Goal: Transaction & Acquisition: Subscribe to service/newsletter

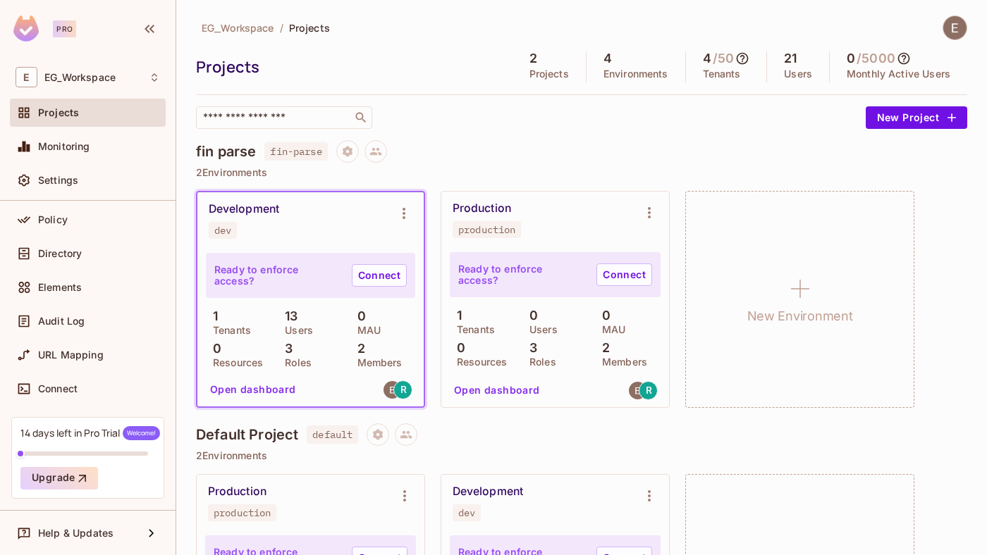
scroll to position [82, 0]
click at [24, 31] on img at bounding box center [25, 29] width 25 height 26
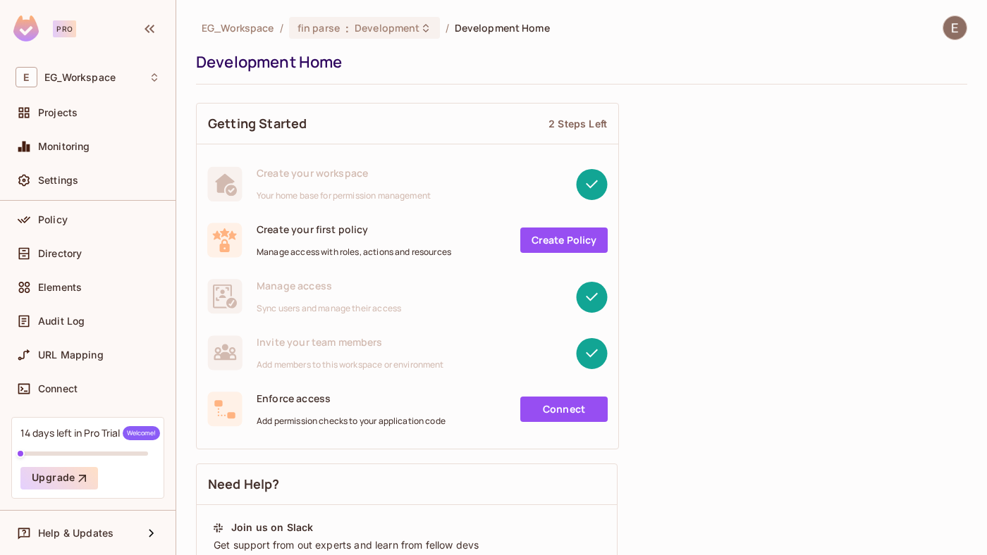
click at [63, 27] on div "Pro" at bounding box center [64, 28] width 23 height 17
click at [61, 483] on button "Upgrade" at bounding box center [59, 478] width 78 height 23
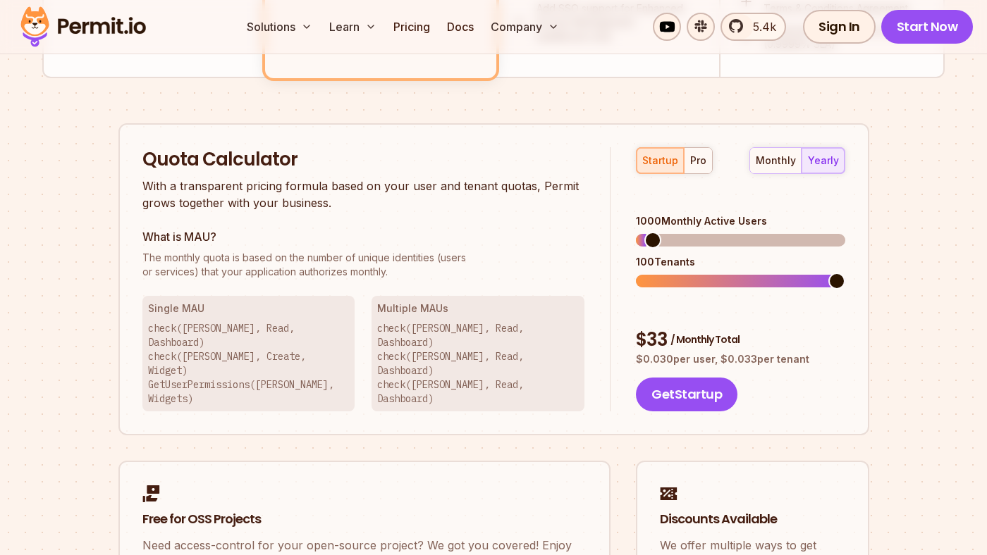
scroll to position [833, 0]
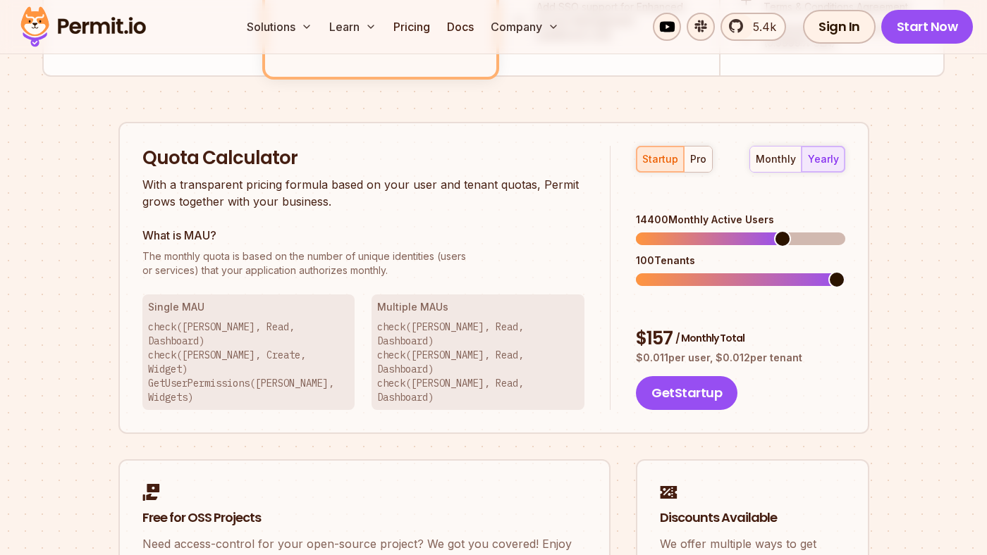
click at [786, 233] on span at bounding box center [740, 239] width 209 height 13
click at [811, 233] on span at bounding box center [740, 239] width 209 height 13
click at [823, 233] on span at bounding box center [740, 239] width 209 height 13
click at [780, 160] on div "monthly" at bounding box center [776, 159] width 40 height 14
click at [814, 159] on div "yearly" at bounding box center [823, 159] width 31 height 14
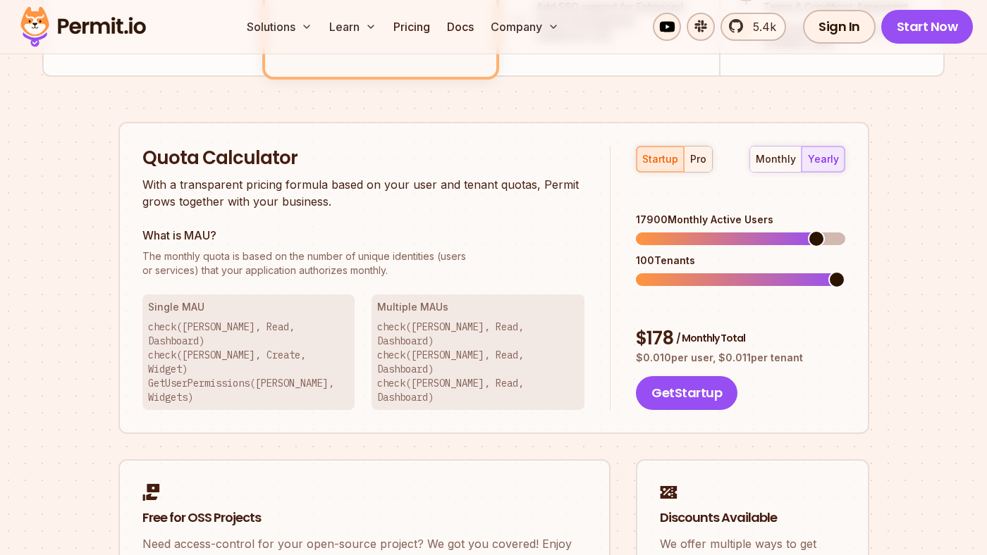
click at [699, 162] on div "pro" at bounding box center [698, 159] width 16 height 14
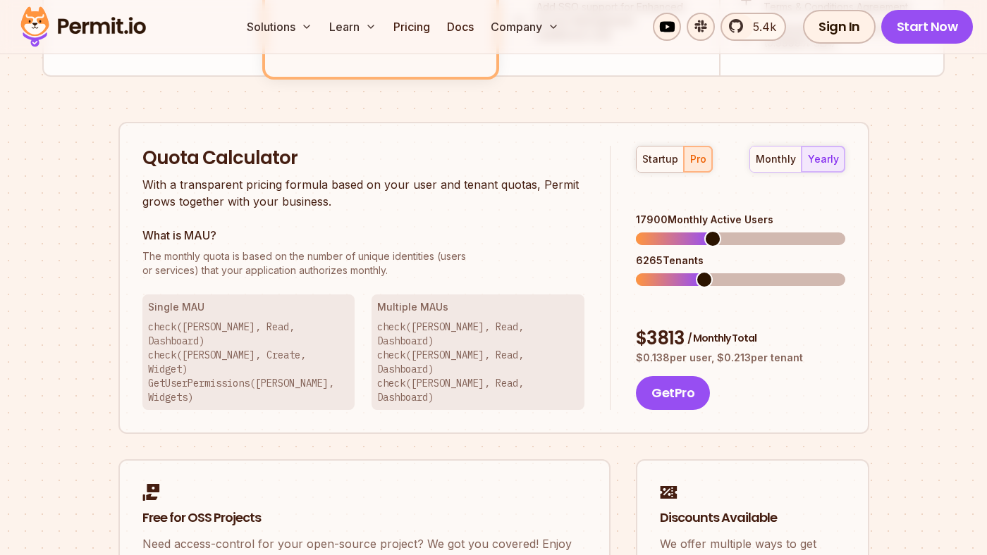
click at [797, 213] on div "17900 Monthly Active Users" at bounding box center [740, 229] width 209 height 32
click at [777, 239] on div "33800 Monthly Active Users 11830 Tenants" at bounding box center [740, 249] width 209 height 73
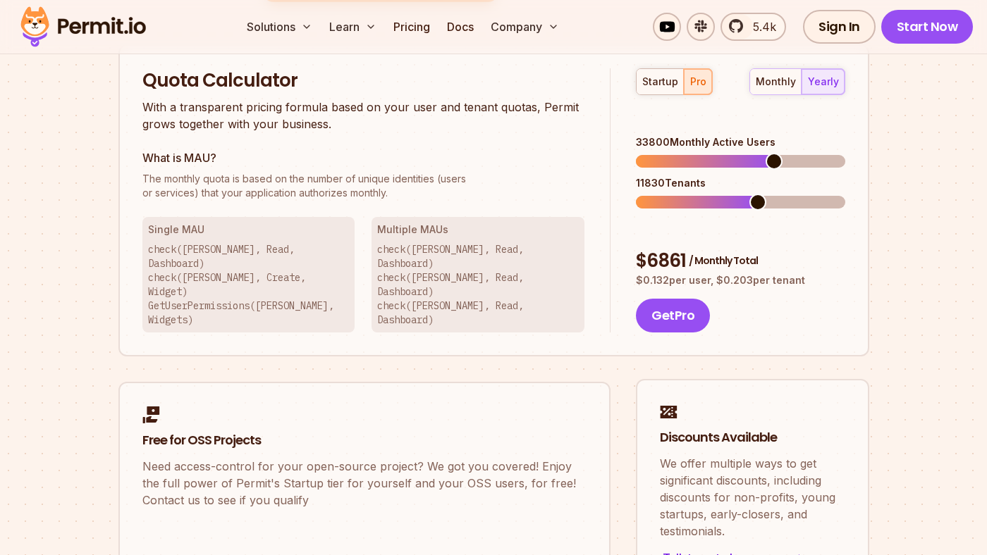
scroll to position [908, 0]
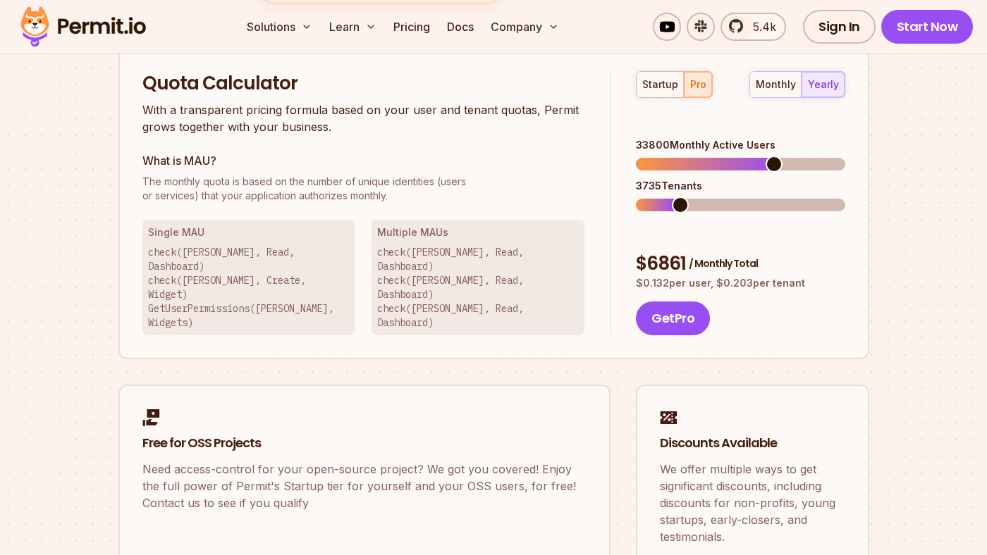
click at [675, 179] on div "3735 Tenants" at bounding box center [740, 195] width 209 height 32
click at [770, 156] on span at bounding box center [767, 164] width 17 height 17
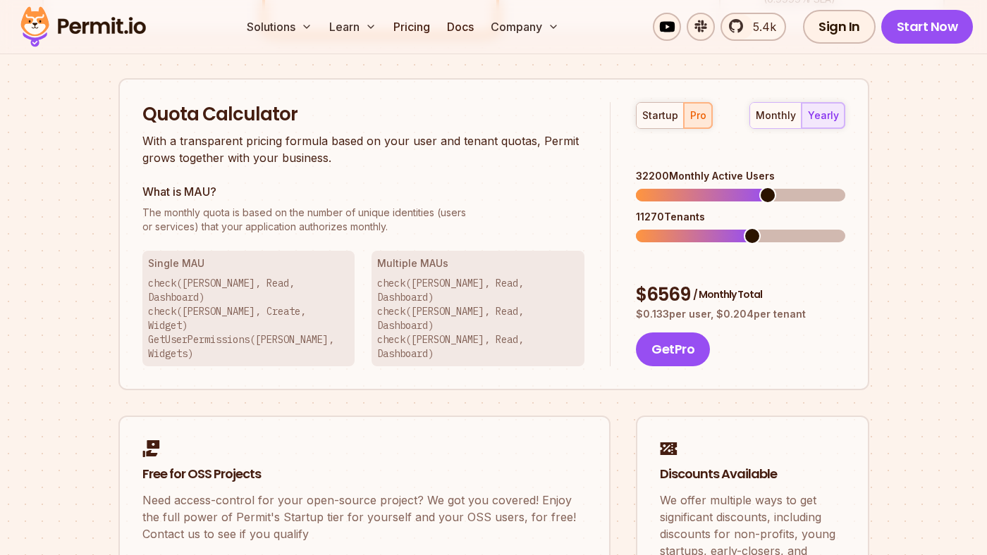
scroll to position [873, 0]
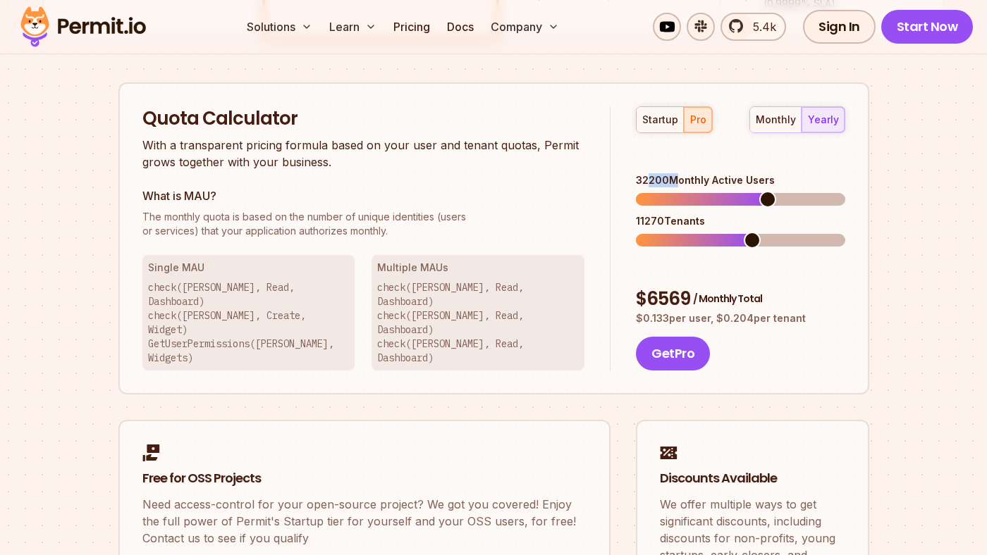
drag, startPoint x: 648, startPoint y: 160, endPoint x: 669, endPoint y: 159, distance: 21.2
click at [669, 173] on div "32200 Monthly Active Users" at bounding box center [740, 180] width 209 height 14
click at [714, 191] on span at bounding box center [715, 199] width 17 height 17
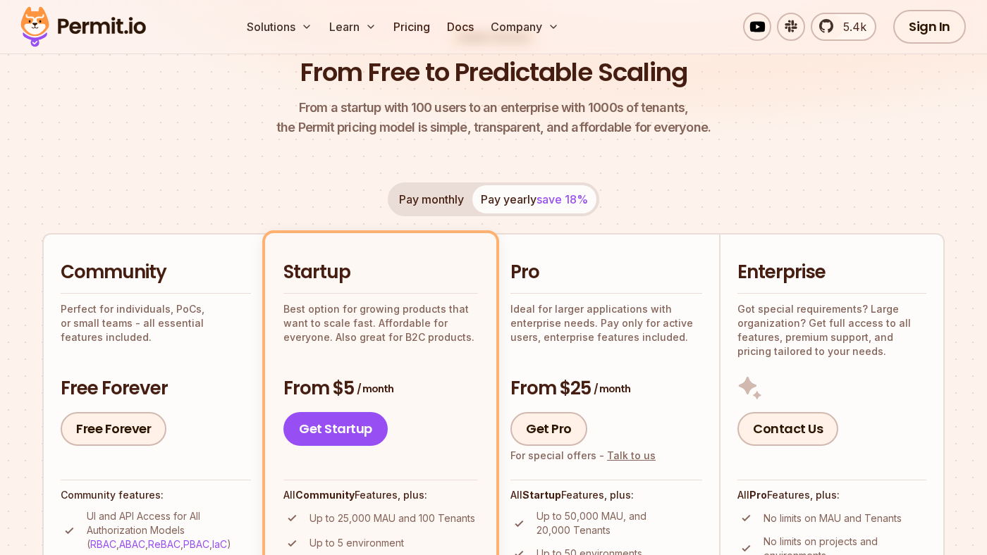
scroll to position [152, 0]
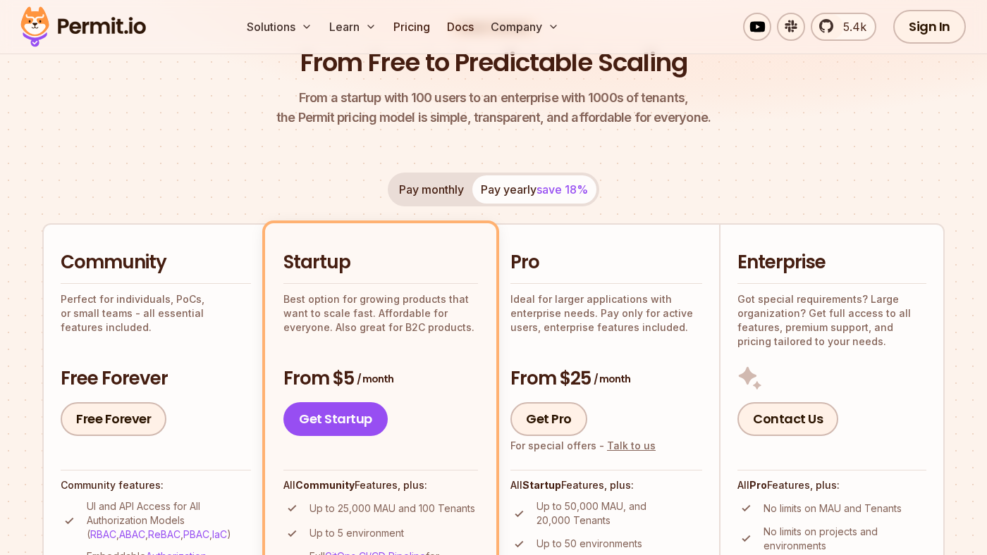
click at [445, 191] on button "Pay monthly" at bounding box center [431, 190] width 82 height 28
click at [502, 192] on button "Pay yearly save 18%" at bounding box center [534, 190] width 124 height 28
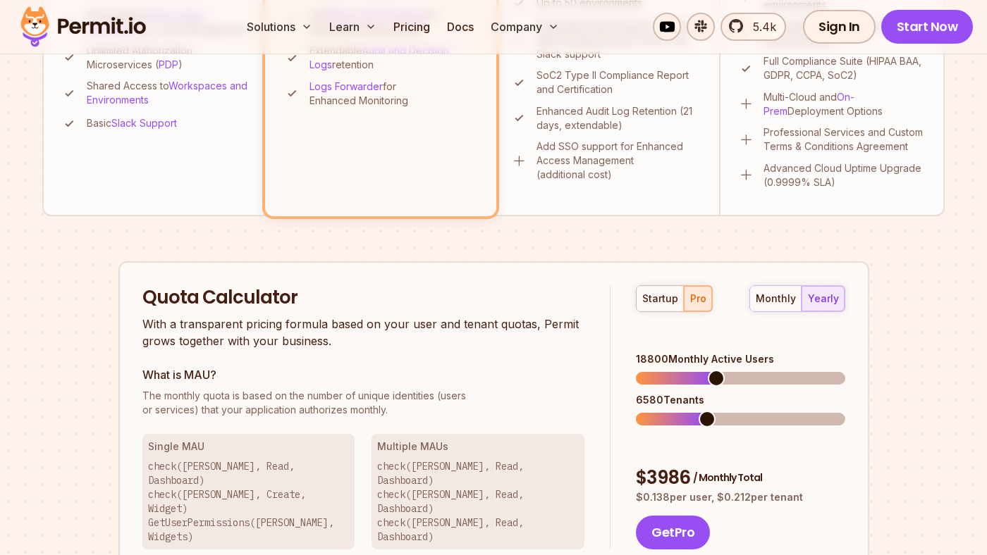
scroll to position [719, 0]
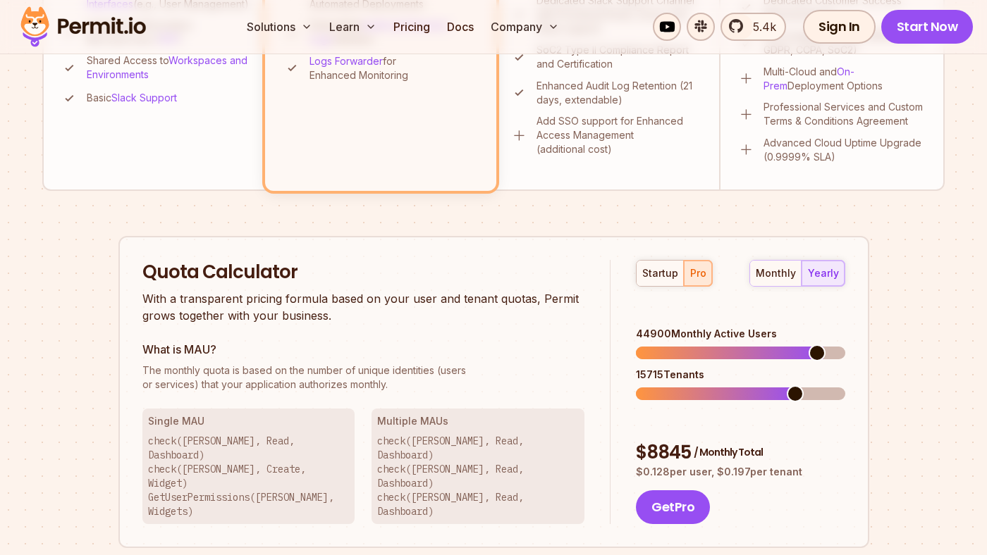
click at [823, 347] on span at bounding box center [740, 353] width 209 height 13
click at [744, 327] on div "44900 Monthly Active Users" at bounding box center [740, 343] width 209 height 32
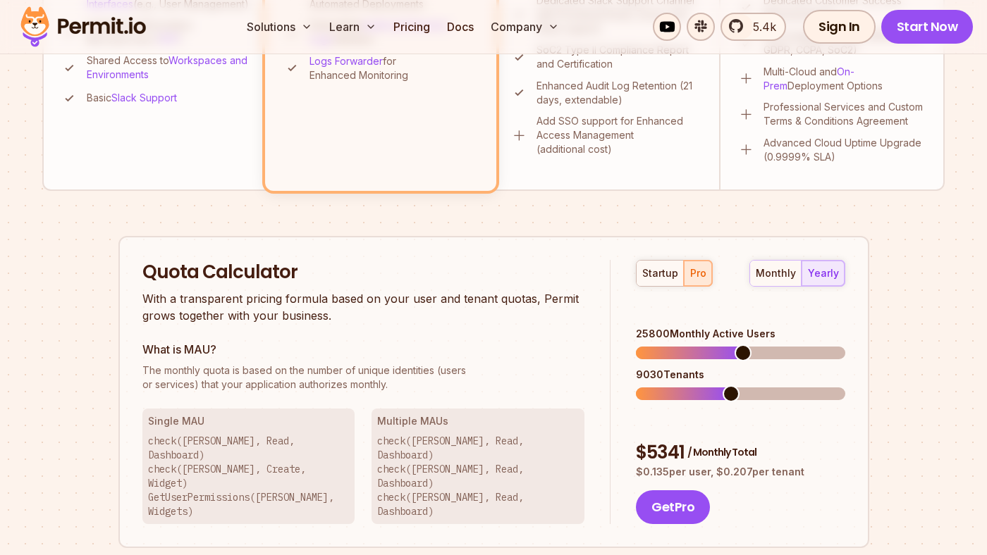
click at [744, 347] on span at bounding box center [740, 353] width 209 height 13
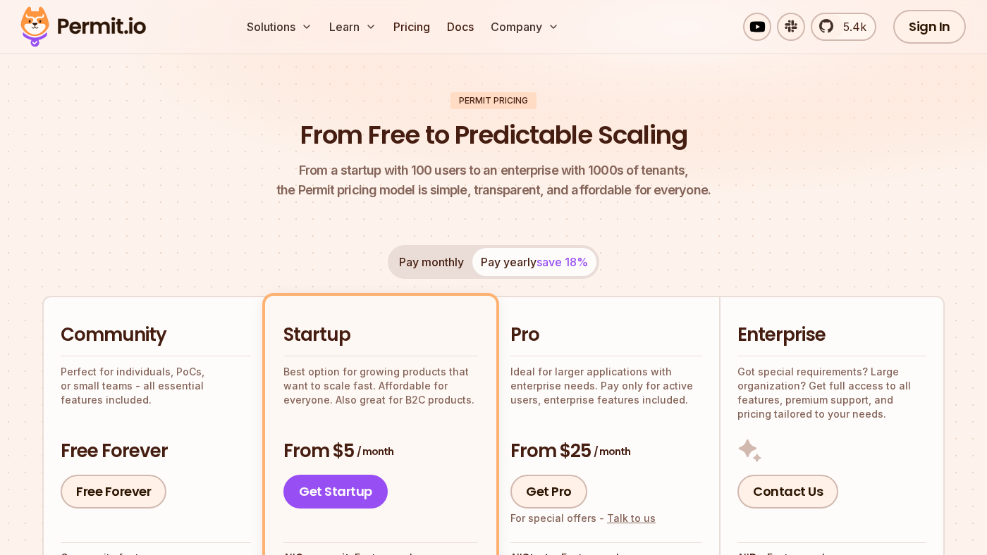
scroll to position [81, 0]
